Goal: Task Accomplishment & Management: Manage account settings

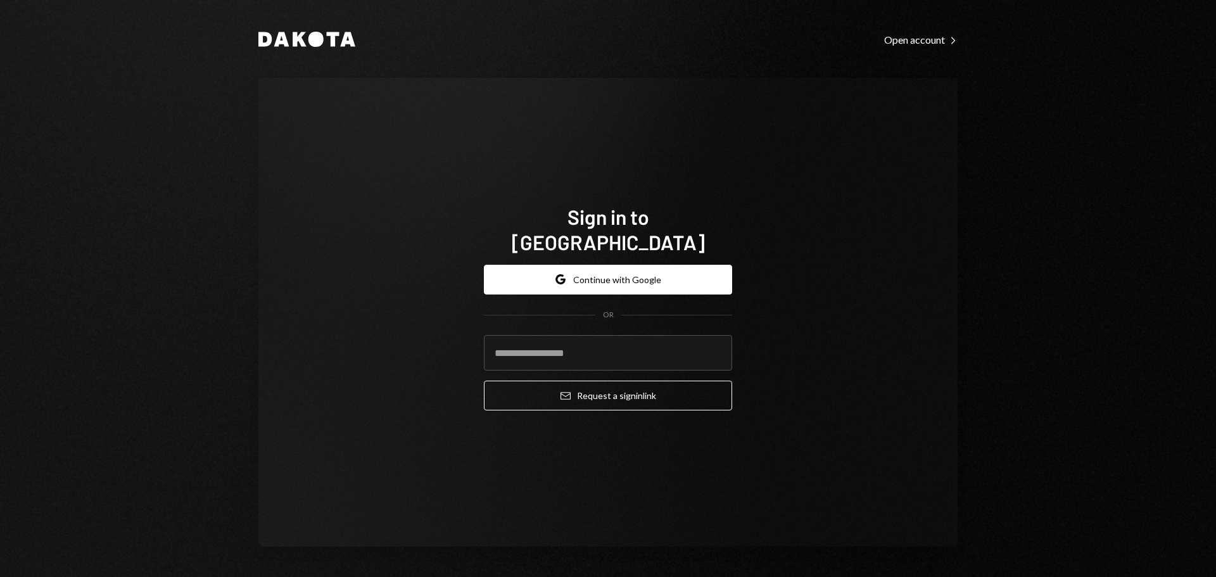
click at [0, 576] on com-1password-button at bounding box center [0, 577] width 0 height 0
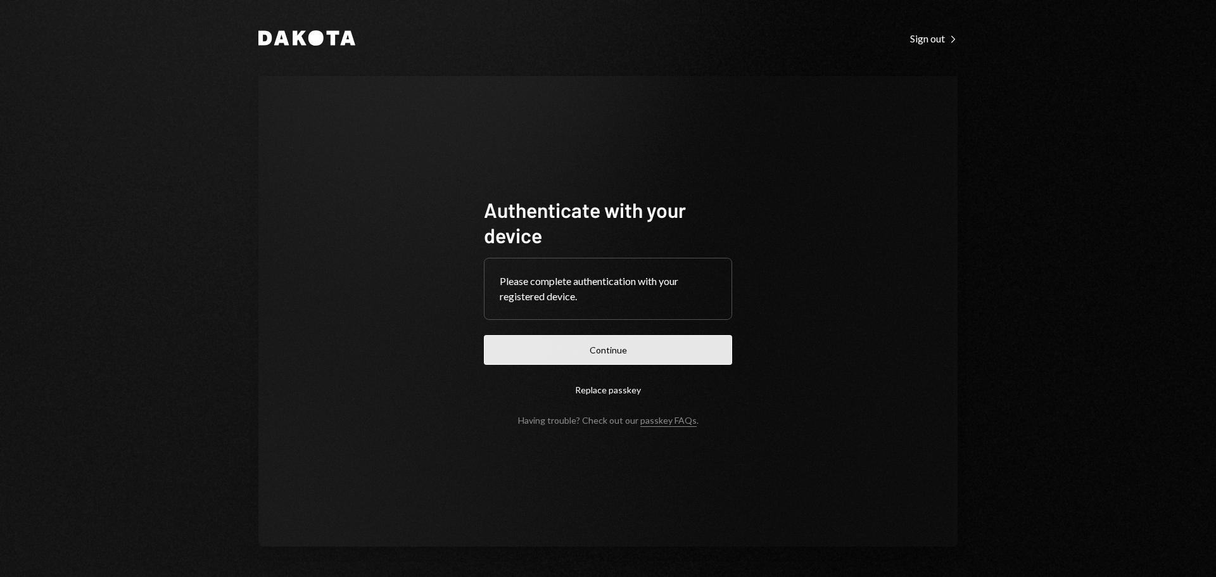
click at [596, 349] on button "Continue" at bounding box center [608, 350] width 248 height 30
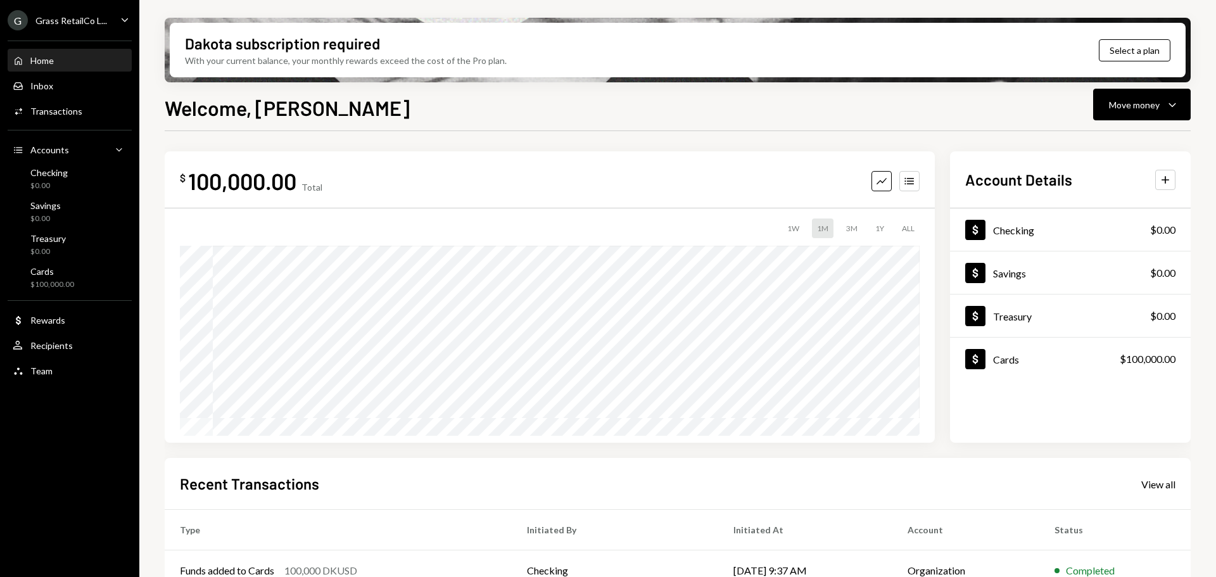
click at [79, 17] on div "Grass RetailCo L..." at bounding box center [71, 20] width 72 height 11
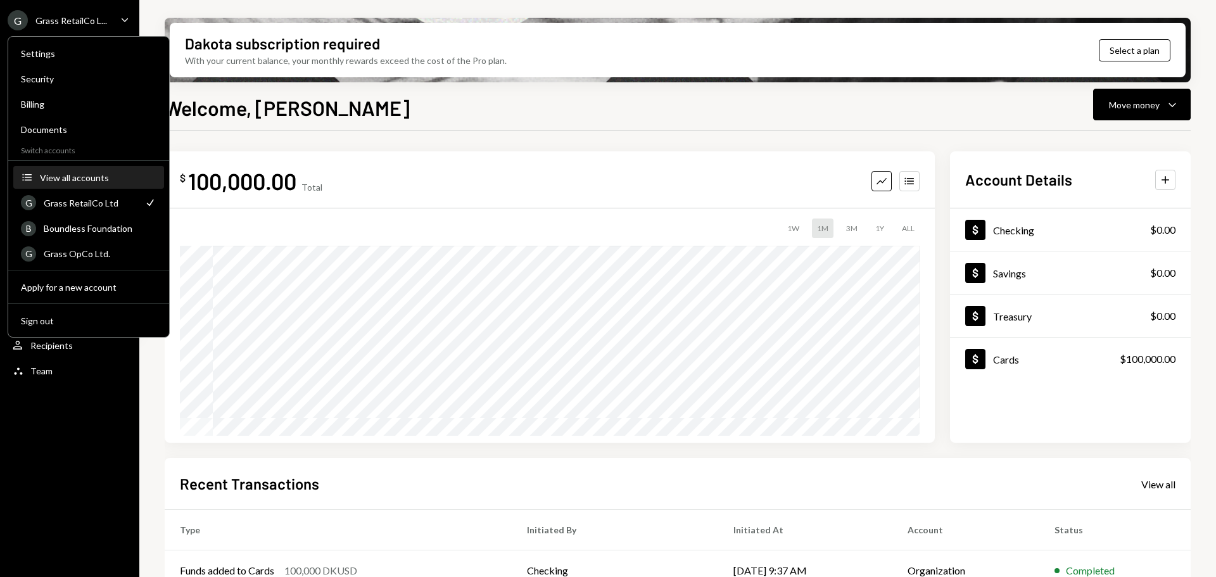
click at [79, 179] on div "View all accounts" at bounding box center [98, 177] width 117 height 11
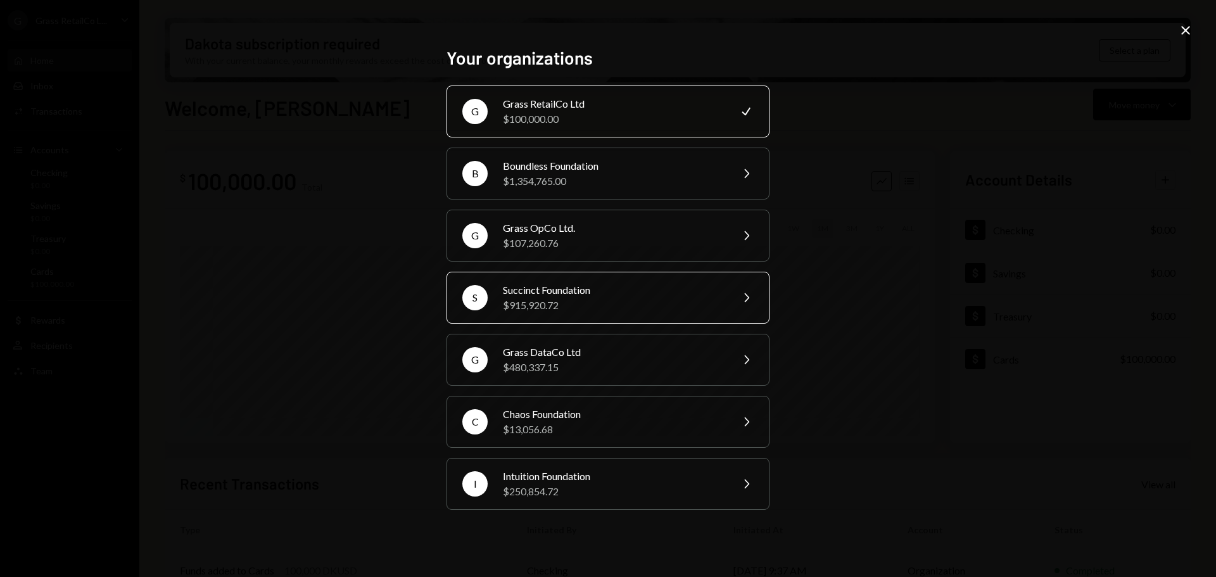
click at [547, 300] on div "$915,920.72" at bounding box center [613, 305] width 220 height 15
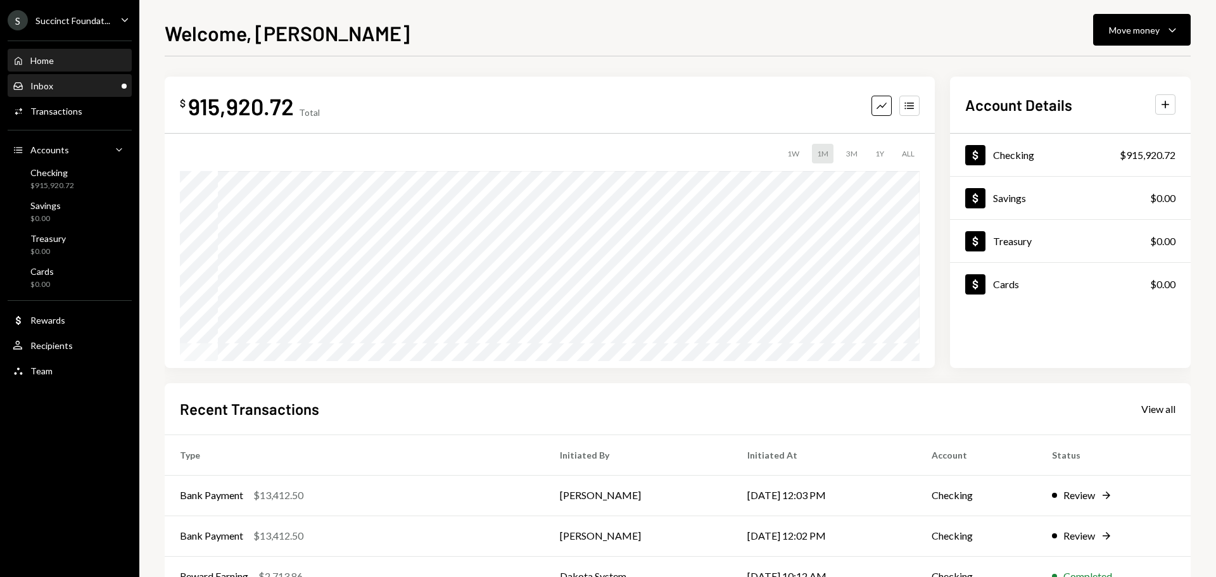
click at [76, 89] on div "Inbox Inbox" at bounding box center [70, 85] width 114 height 11
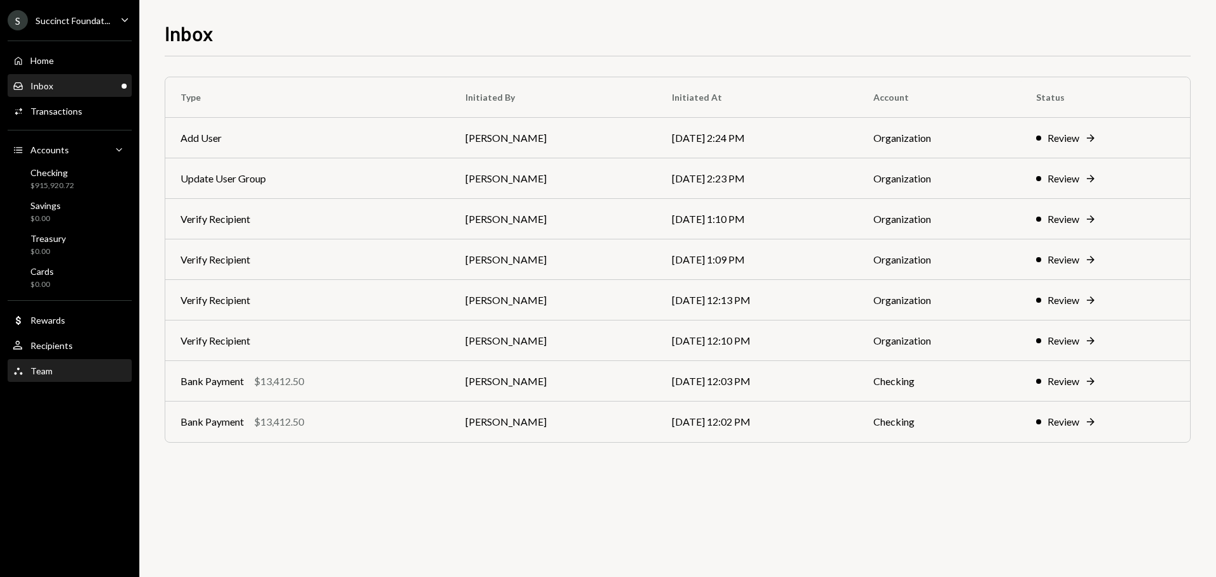
click at [44, 379] on div "Team Team" at bounding box center [70, 371] width 114 height 22
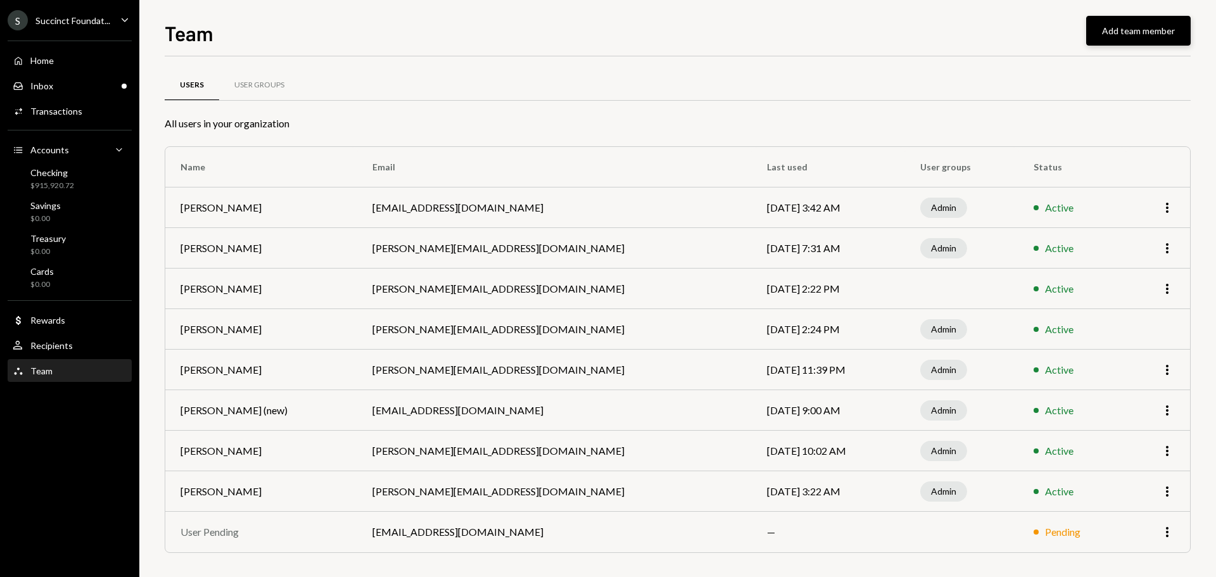
click at [1170, 25] on button "Add team member" at bounding box center [1138, 31] width 105 height 30
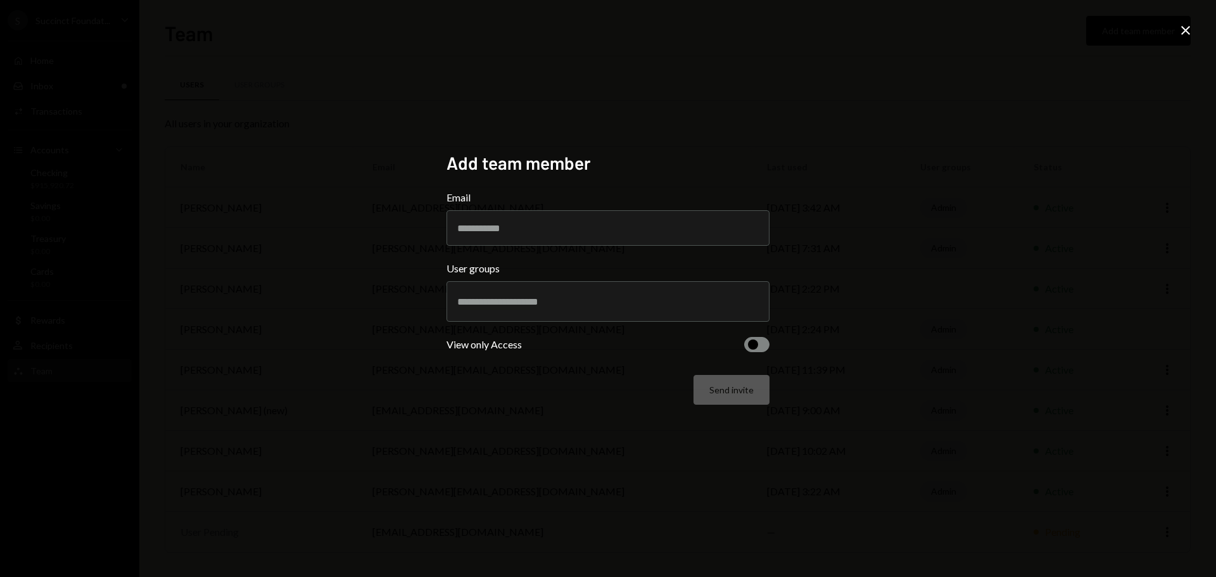
type input "**********"
drag, startPoint x: 476, startPoint y: 227, endPoint x: 341, endPoint y: 225, distance: 134.9
click at [341, 225] on div "**********" at bounding box center [608, 288] width 1216 height 577
drag, startPoint x: 1182, startPoint y: 25, endPoint x: 1068, endPoint y: 80, distance: 126.6
click at [1182, 26] on icon "Close" at bounding box center [1185, 30] width 15 height 15
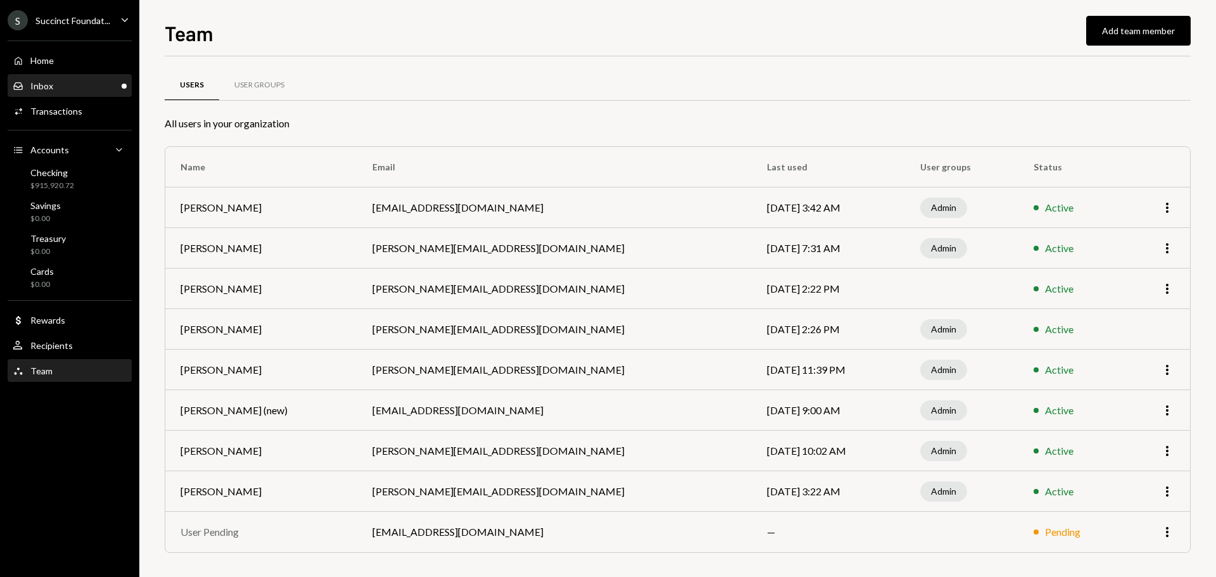
click at [78, 86] on div "Inbox Inbox" at bounding box center [70, 85] width 114 height 11
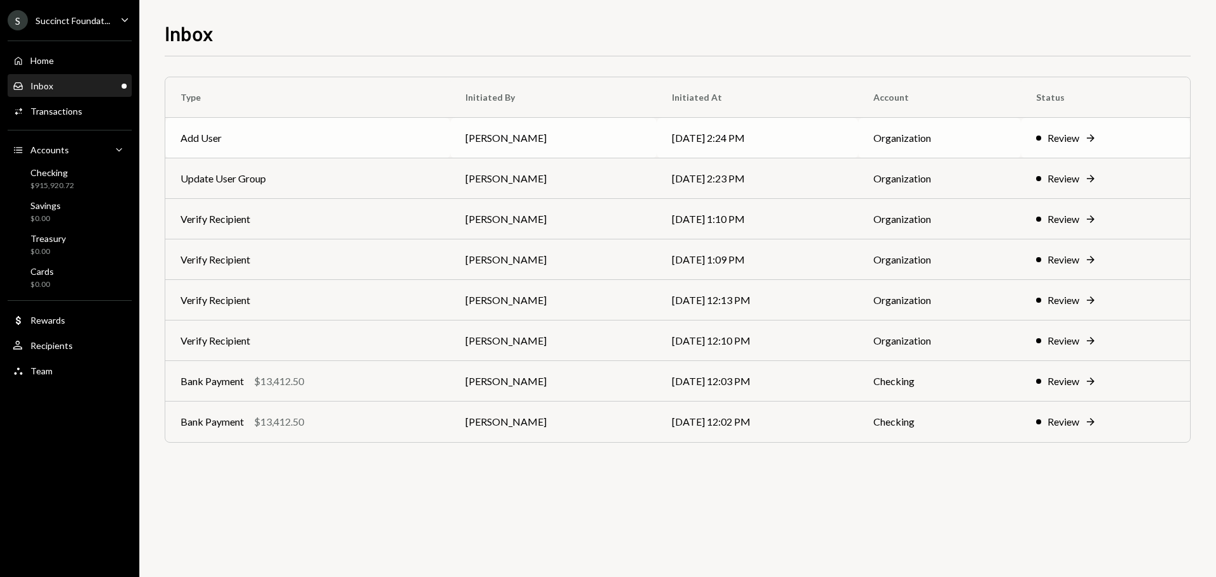
click at [1069, 139] on div "Review" at bounding box center [1064, 137] width 32 height 15
click at [60, 371] on div "Team Team" at bounding box center [70, 370] width 114 height 11
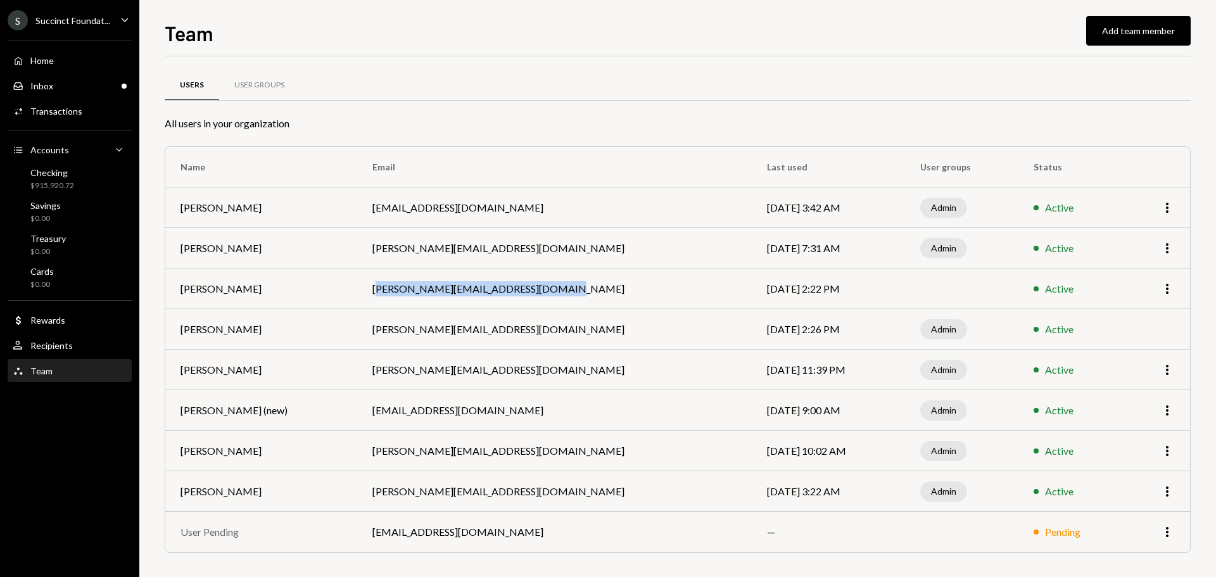
drag, startPoint x: 367, startPoint y: 286, endPoint x: 540, endPoint y: 280, distance: 173.0
click at [540, 280] on td "[PERSON_NAME][EMAIL_ADDRESS][DOMAIN_NAME]" at bounding box center [554, 289] width 395 height 41
click at [502, 289] on td "[PERSON_NAME][EMAIL_ADDRESS][DOMAIN_NAME]" at bounding box center [554, 289] width 395 height 41
click at [69, 87] on div "Inbox Inbox" at bounding box center [70, 85] width 114 height 11
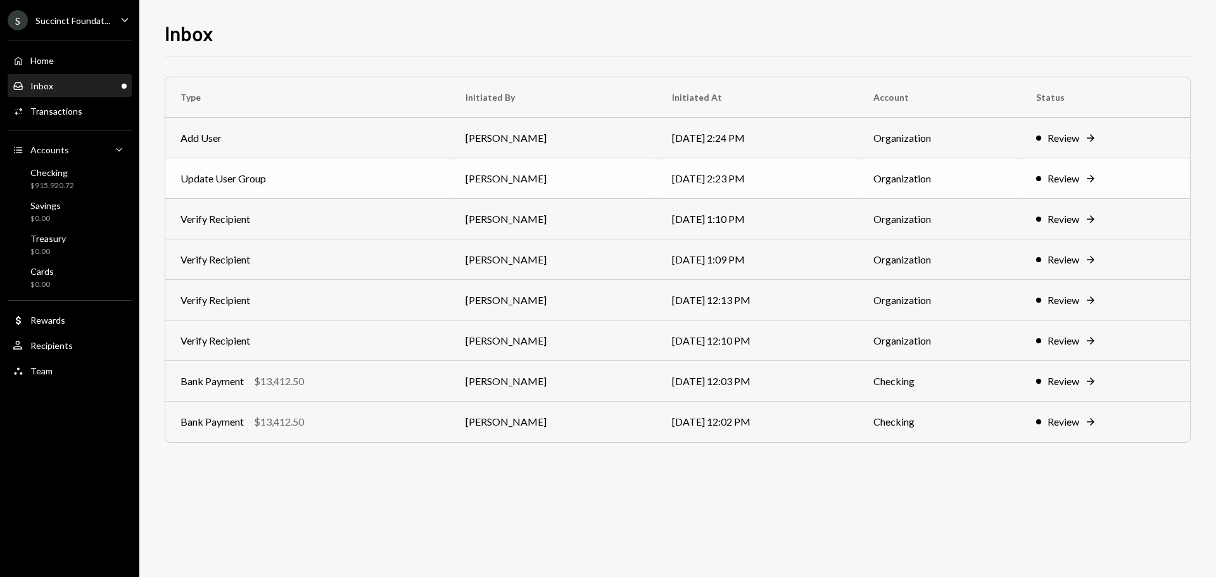
click at [363, 187] on td "Update User Group" at bounding box center [307, 178] width 285 height 41
